Goal: Book appointment/travel/reservation

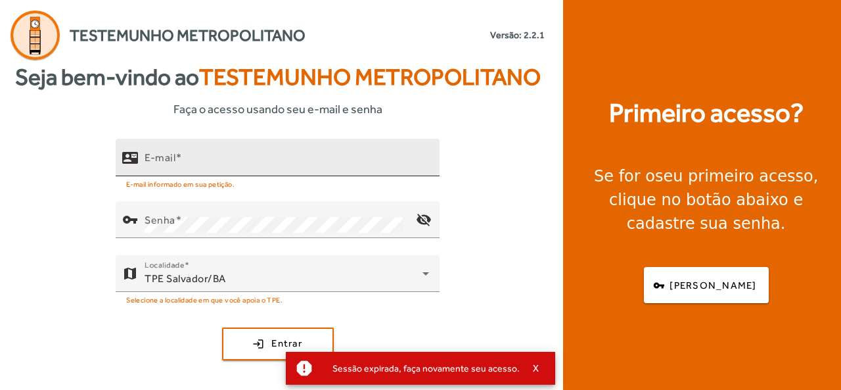
click at [256, 149] on div "E-mail" at bounding box center [287, 157] width 285 height 37
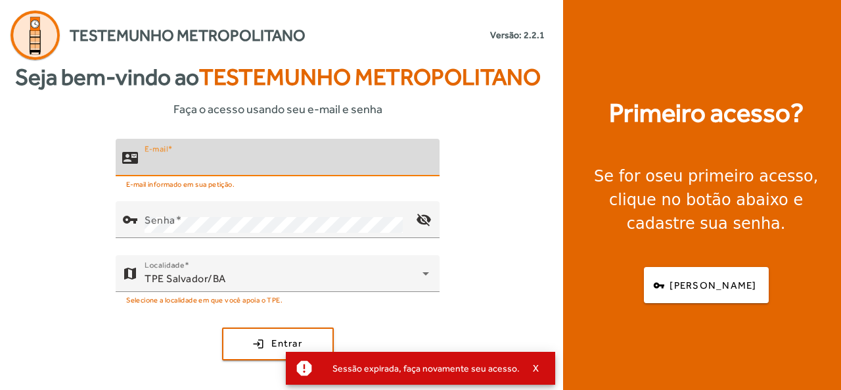
click at [238, 161] on input "E-mail" at bounding box center [287, 163] width 285 height 16
type input "**********"
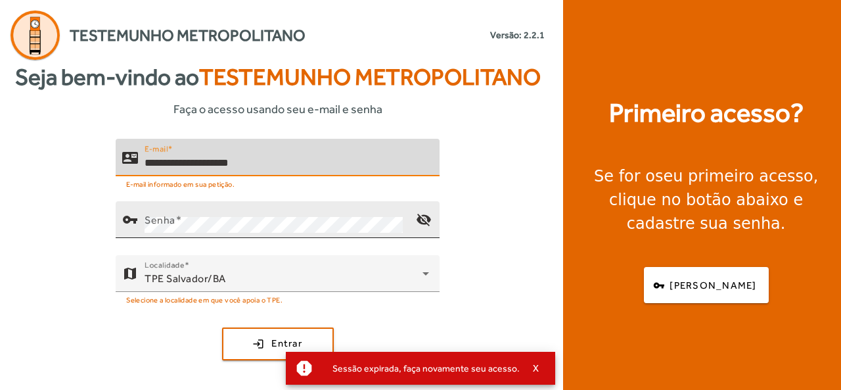
click at [226, 214] on div "Senha" at bounding box center [275, 219] width 261 height 37
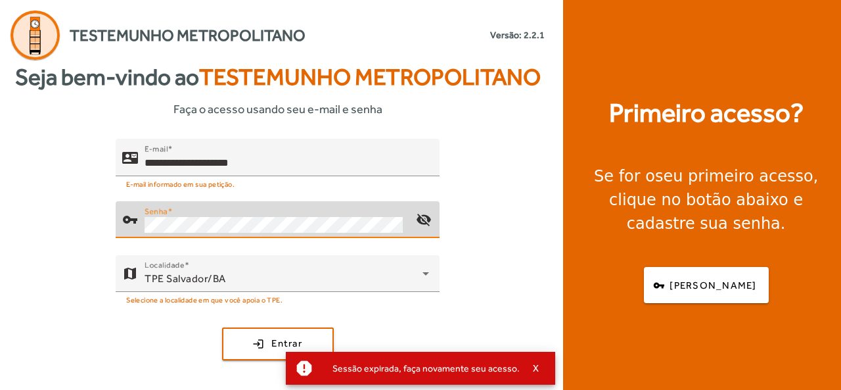
click at [226, 214] on div "Senha" at bounding box center [275, 219] width 261 height 37
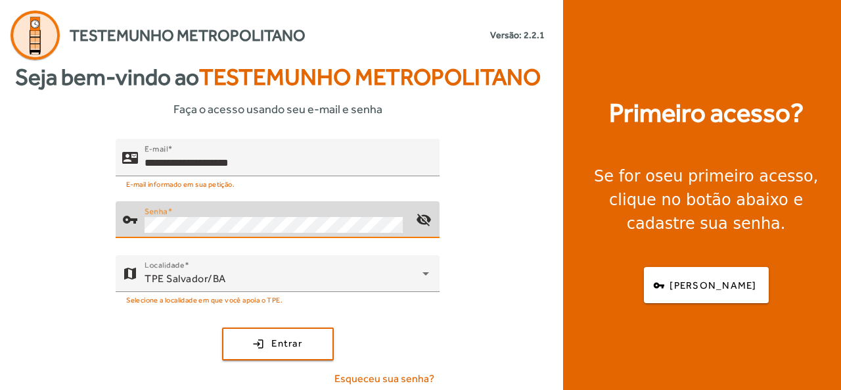
click at [222, 327] on button "login Entrar" at bounding box center [278, 343] width 112 height 33
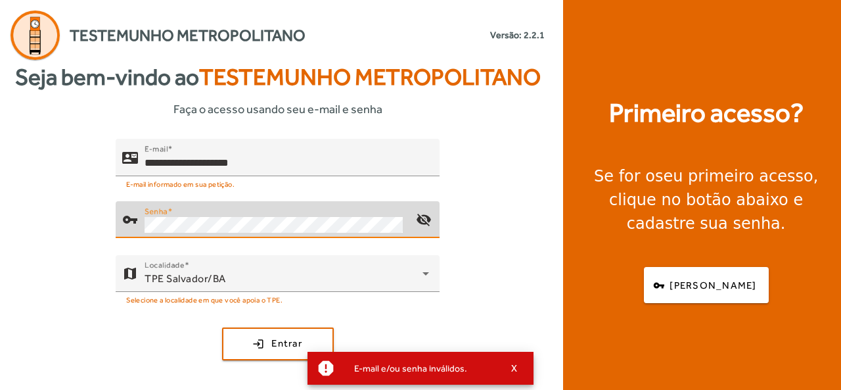
click at [67, 245] on div "**********" at bounding box center [277, 268] width 555 height 258
click at [222, 327] on button "login Entrar" at bounding box center [278, 343] width 112 height 33
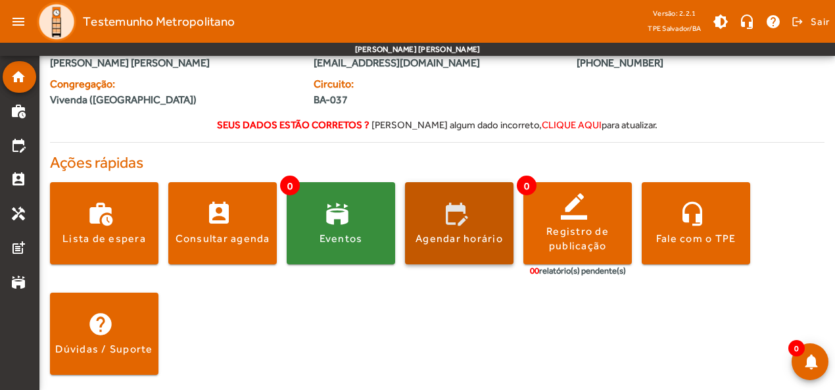
click at [478, 212] on span at bounding box center [459, 224] width 108 height 32
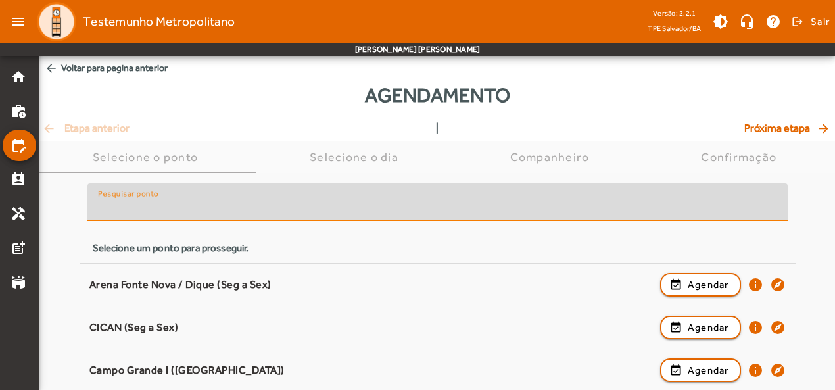
click at [228, 208] on input "Pesquisar ponto" at bounding box center [437, 208] width 679 height 16
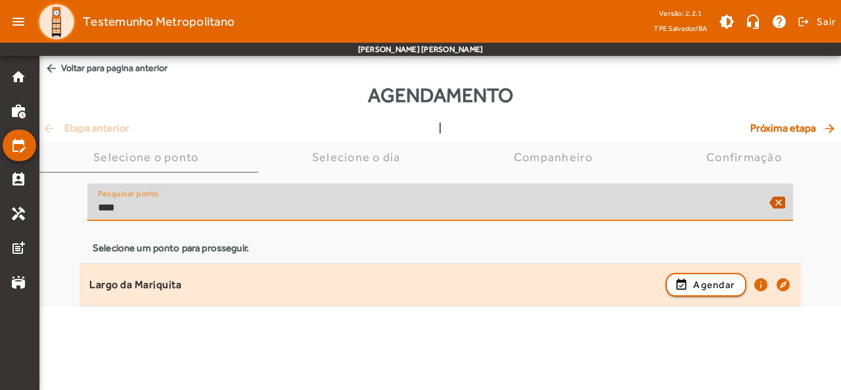
type input "****"
click at [277, 281] on div "Largo da Mariquita" at bounding box center [374, 285] width 570 height 14
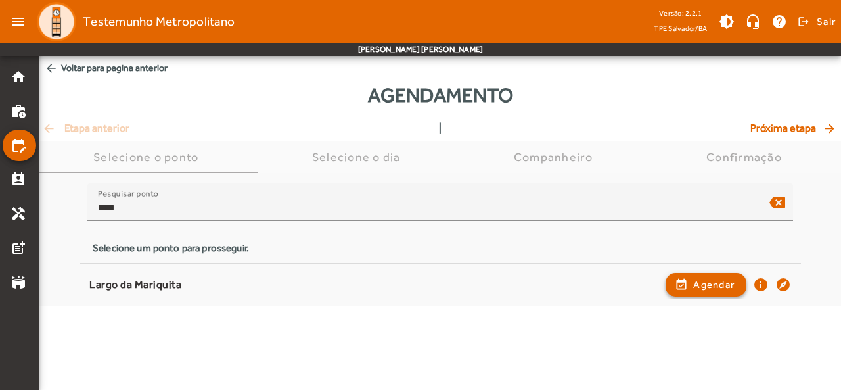
click at [708, 285] on span "Agendar" at bounding box center [713, 285] width 41 height 16
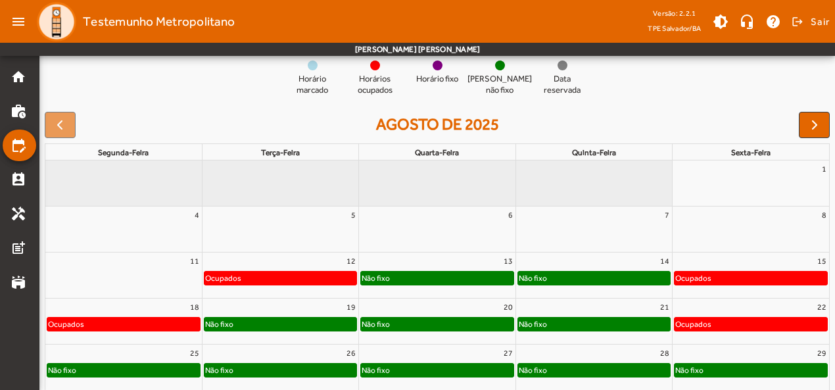
scroll to position [192, 0]
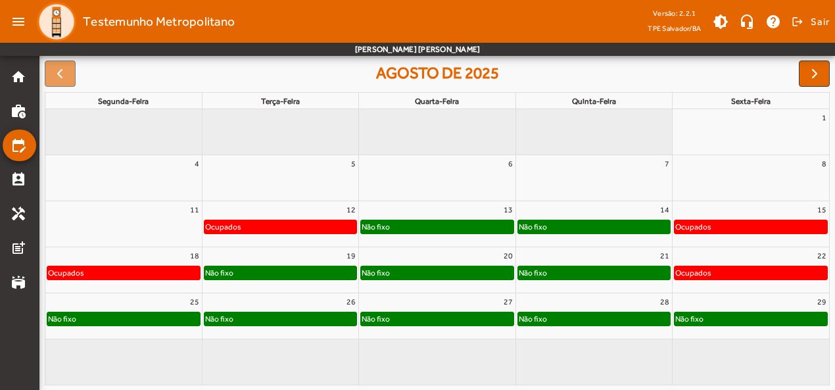
click at [417, 225] on div "Não fixo" at bounding box center [437, 226] width 152 height 13
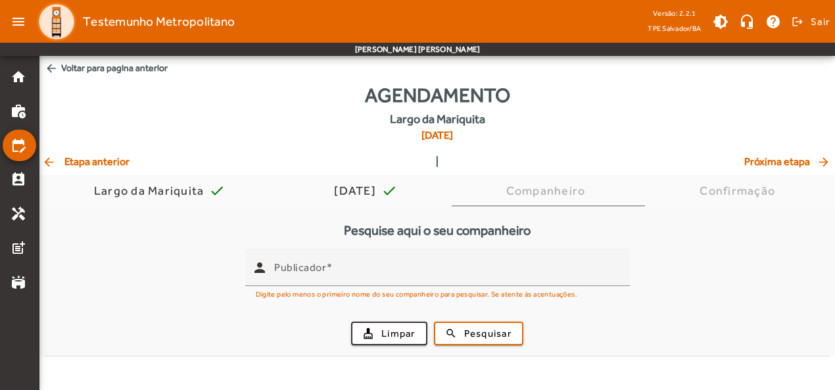
scroll to position [0, 0]
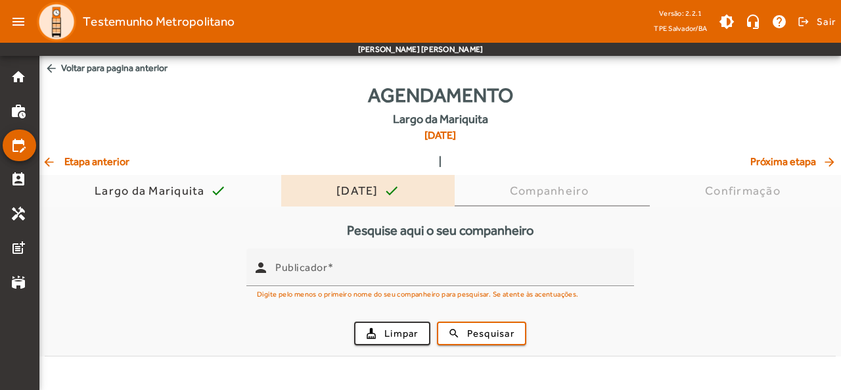
click at [368, 197] on div "[DATE]" at bounding box center [360, 190] width 47 height 13
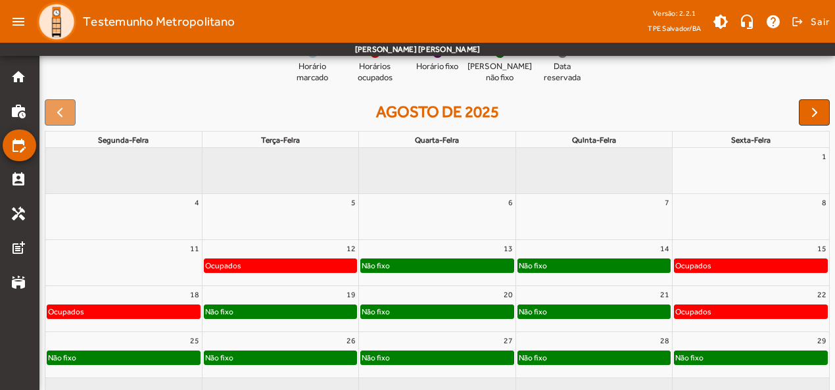
scroll to position [208, 0]
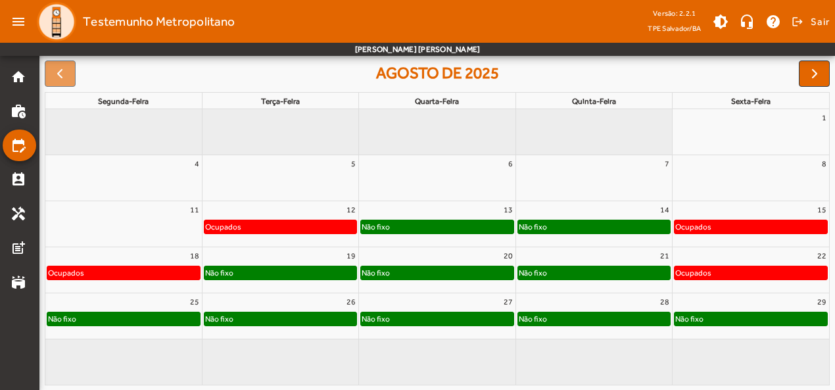
click at [273, 273] on div "Não fixo" at bounding box center [280, 272] width 152 height 13
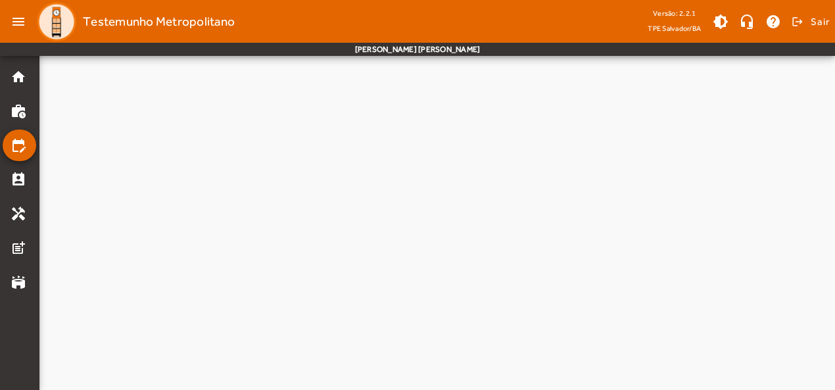
scroll to position [0, 0]
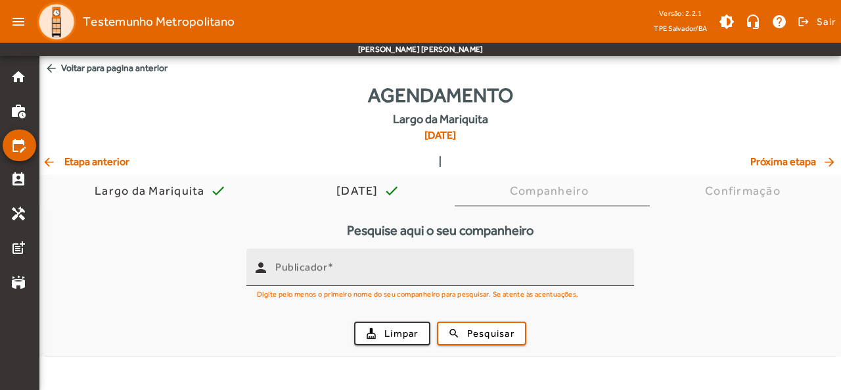
click at [358, 275] on input "Publicador" at bounding box center [449, 273] width 348 height 16
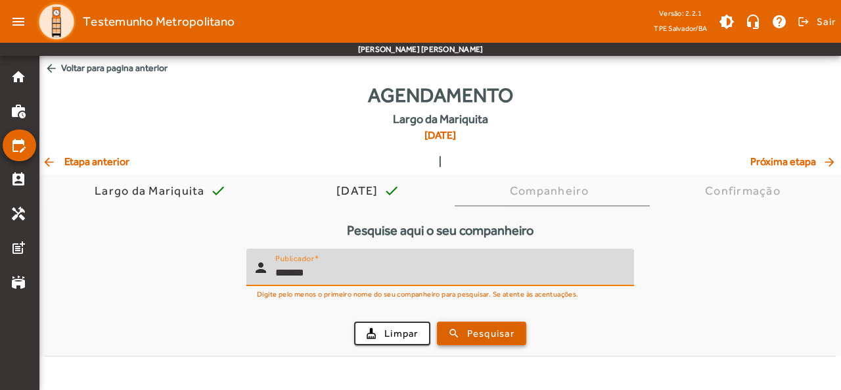
type input "*******"
click at [464, 329] on span "submit" at bounding box center [481, 333] width 87 height 32
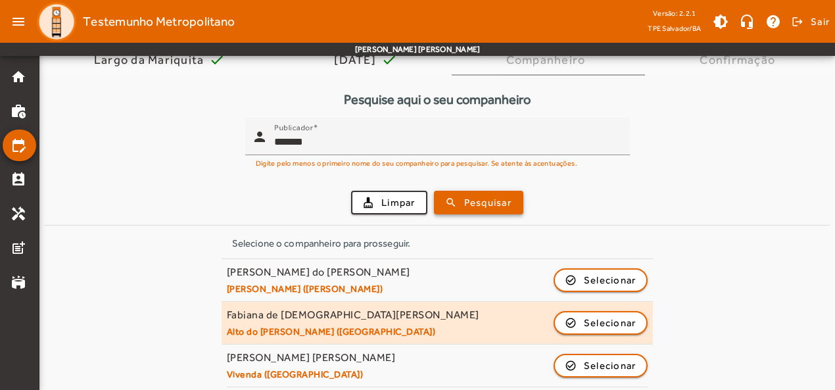
scroll to position [137, 0]
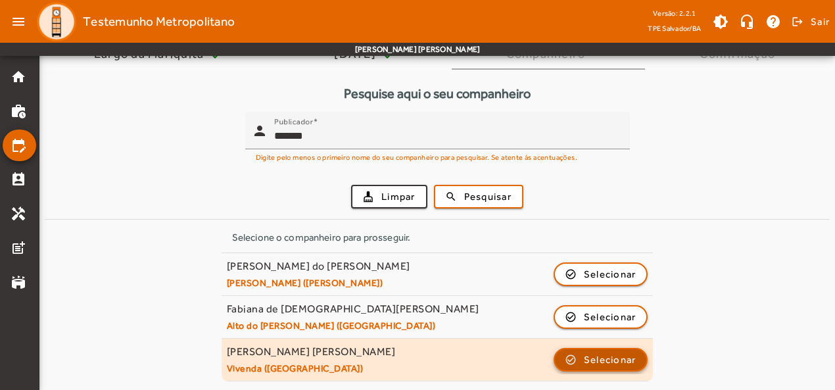
click at [576, 353] on span "button" at bounding box center [601, 360] width 92 height 32
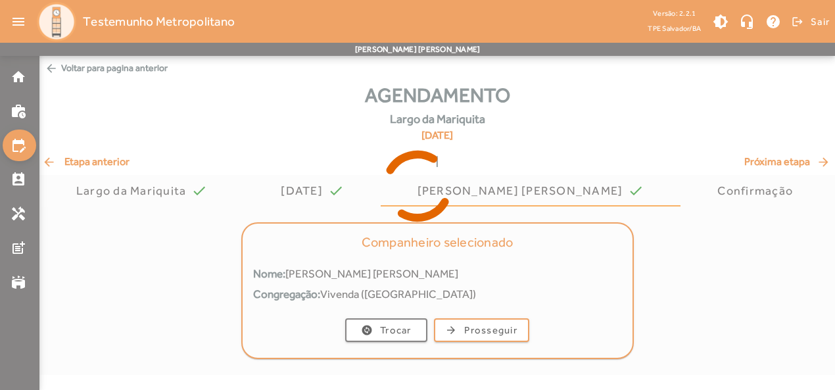
scroll to position [0, 0]
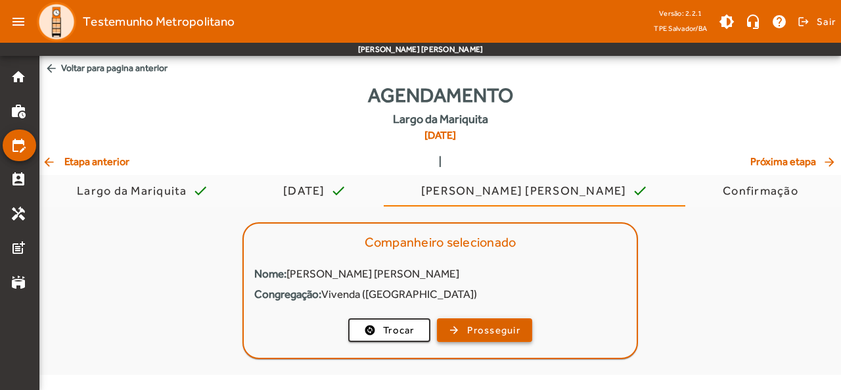
click at [485, 336] on span "Prosseguir" at bounding box center [493, 330] width 53 height 15
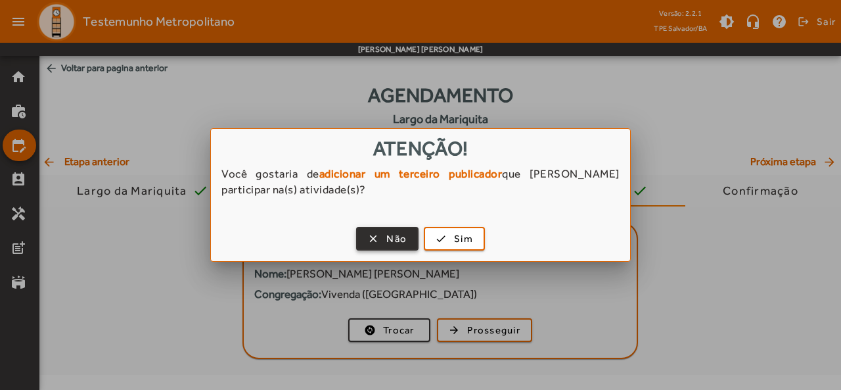
click at [389, 243] on span "Não" at bounding box center [396, 238] width 20 height 15
